Goal: Navigation & Orientation: Find specific page/section

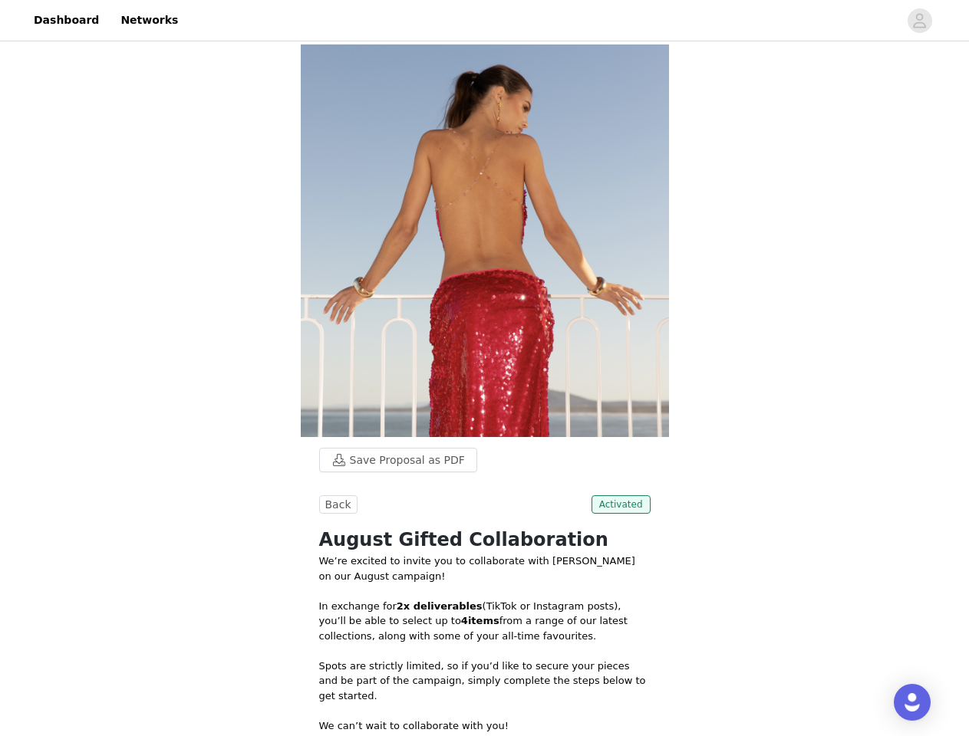
click at [484, 368] on img at bounding box center [485, 240] width 368 height 393
click at [484, 21] on div at bounding box center [542, 20] width 711 height 35
click at [920, 21] on icon "avatar" at bounding box center [919, 20] width 15 height 25
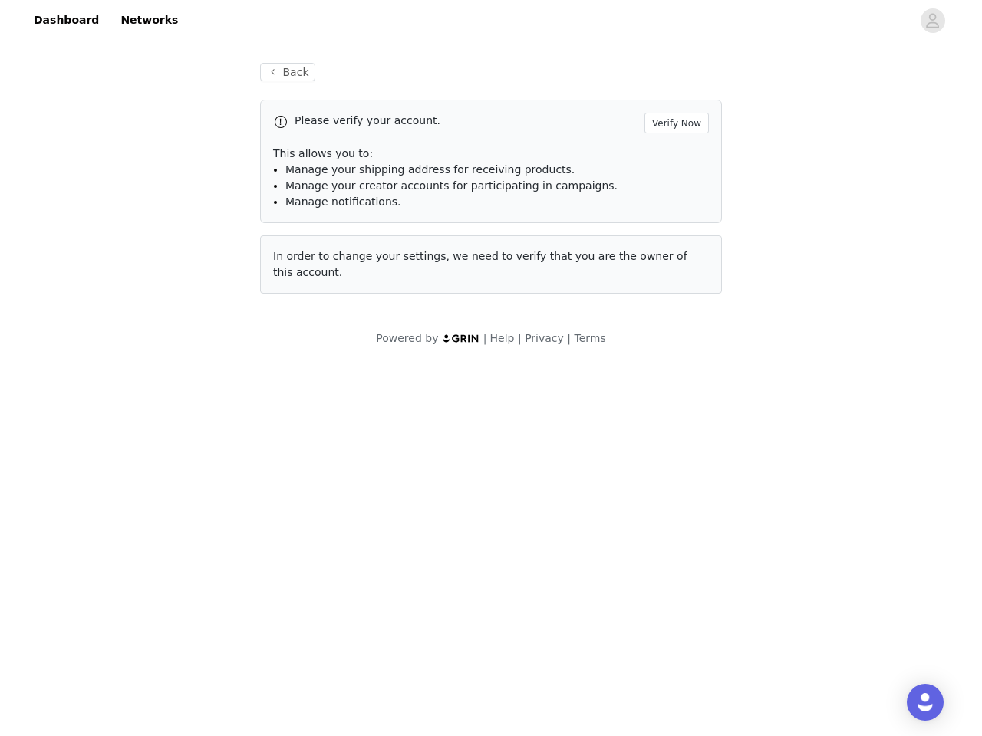
click at [390, 460] on body "Dashboard Networks Back Please verify your account. Verify Now This allows you …" at bounding box center [491, 368] width 982 height 736
click at [336, 505] on body "Dashboard Networks Back Please verify your account. Verify Now This allows you …" at bounding box center [491, 368] width 982 height 736
click at [624, 505] on body "Dashboard Networks Back Please verify your account. Verify Now This allows you …" at bounding box center [491, 368] width 982 height 736
click at [912, 703] on div "Open Intercom Messenger" at bounding box center [925, 702] width 37 height 37
